Goal: Navigation & Orientation: Go to known website

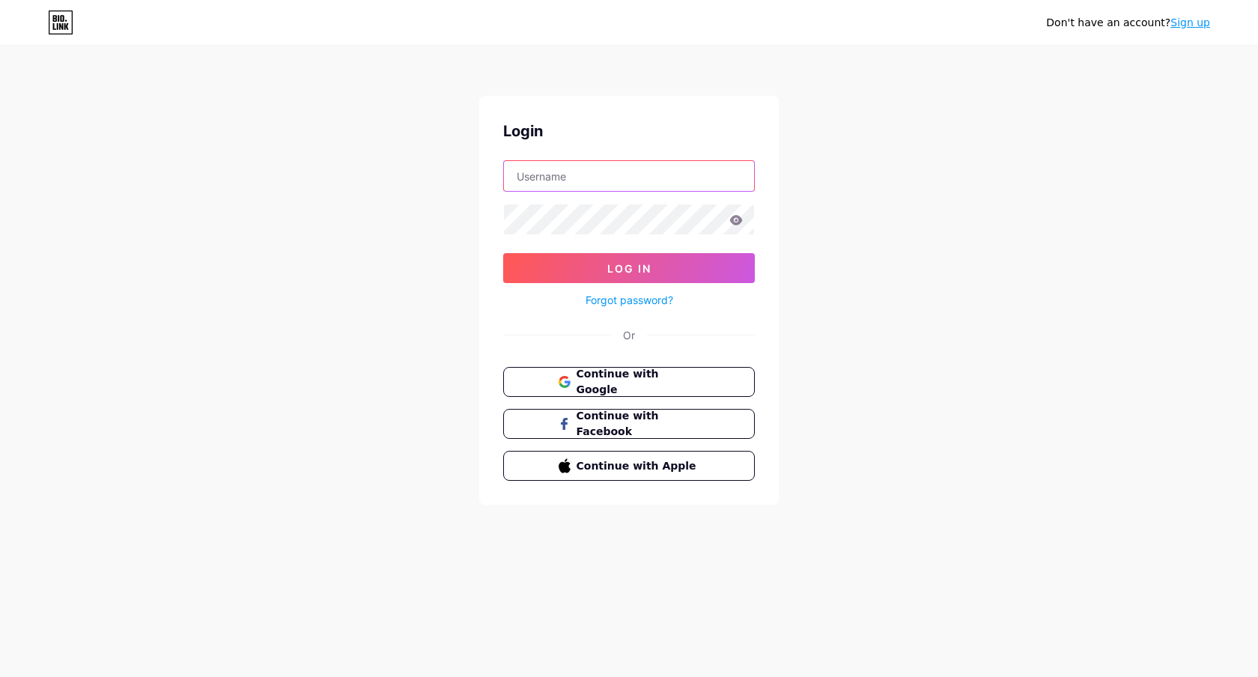
click at [598, 179] on input "text" at bounding box center [629, 176] width 250 height 30
type input "gobob"
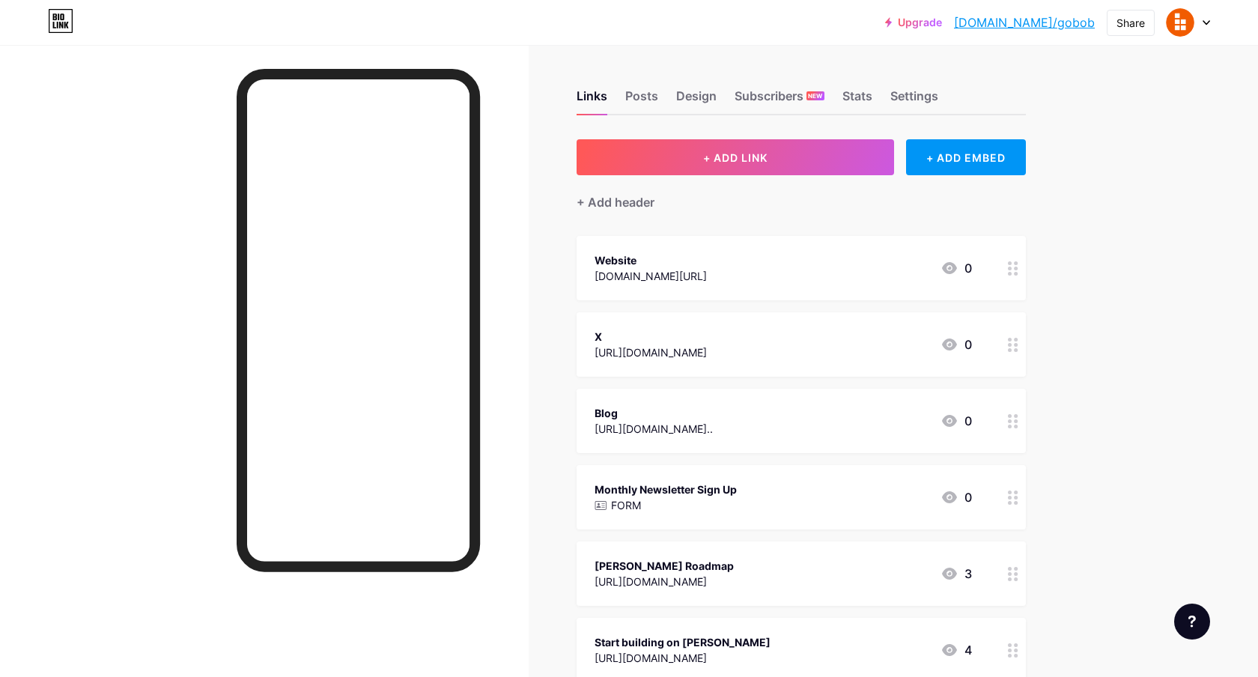
click at [1051, 25] on link "[DOMAIN_NAME]/gobob" at bounding box center [1024, 22] width 141 height 18
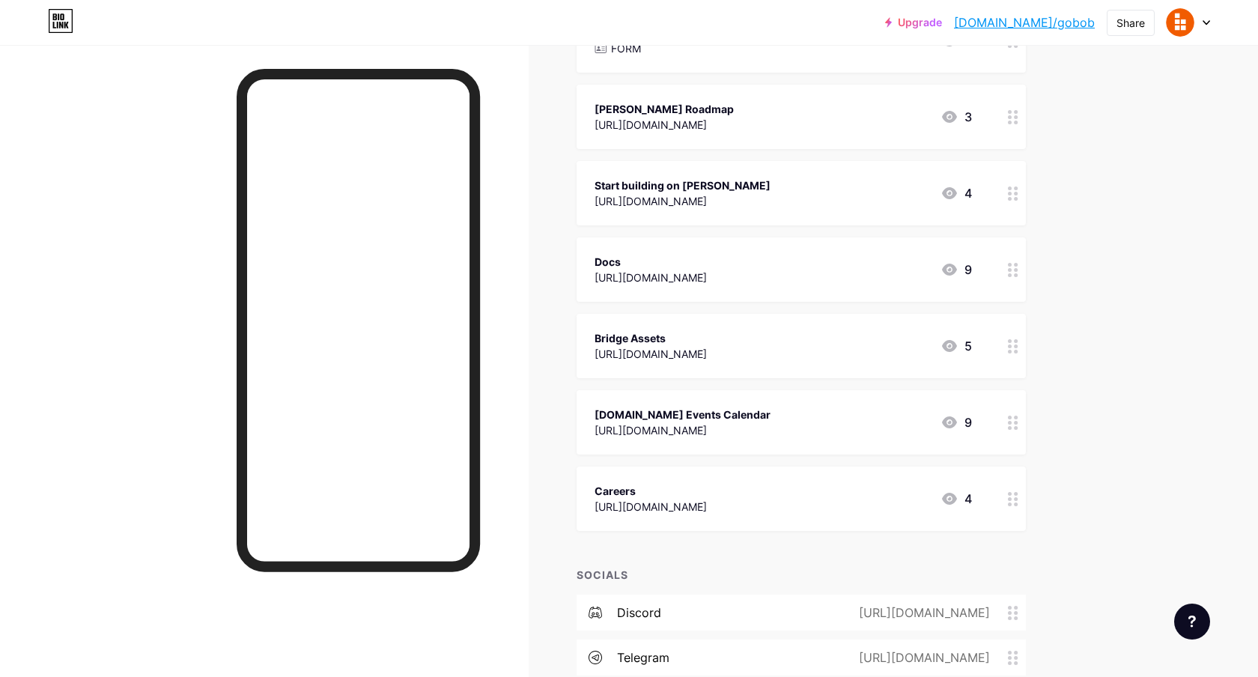
scroll to position [464, 0]
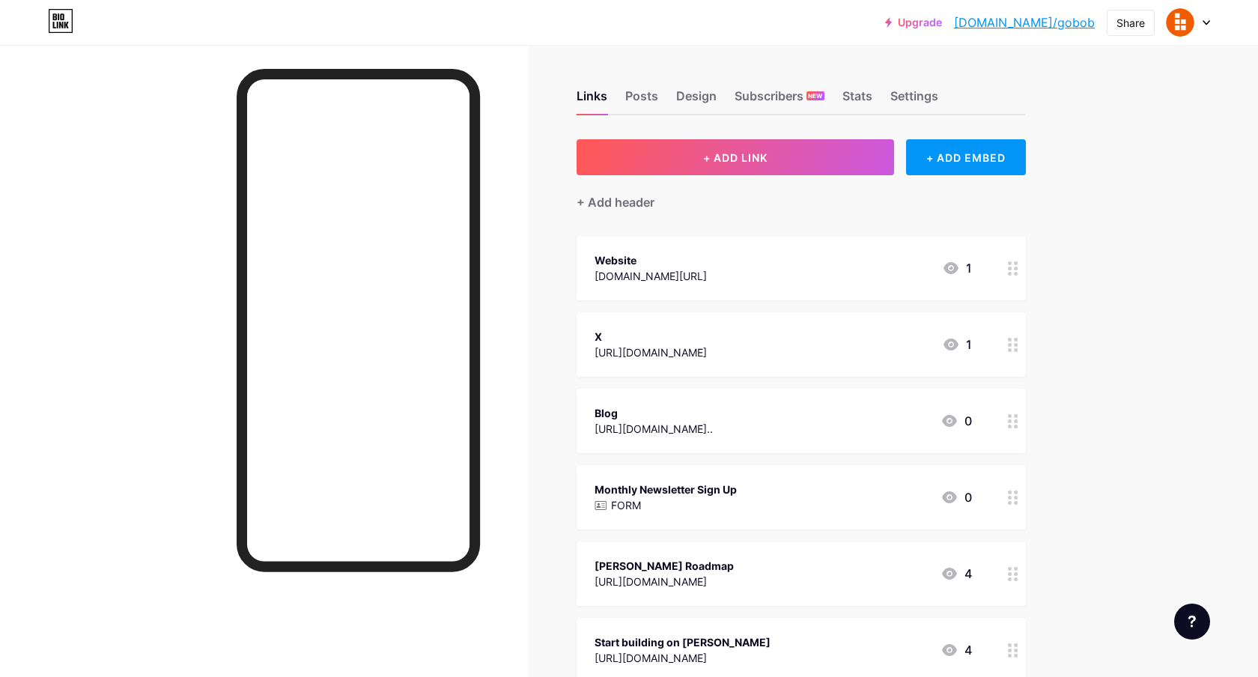
click at [1049, 23] on link "[DOMAIN_NAME]/gobob" at bounding box center [1024, 22] width 141 height 18
